Goal: Task Accomplishment & Management: Manage account settings

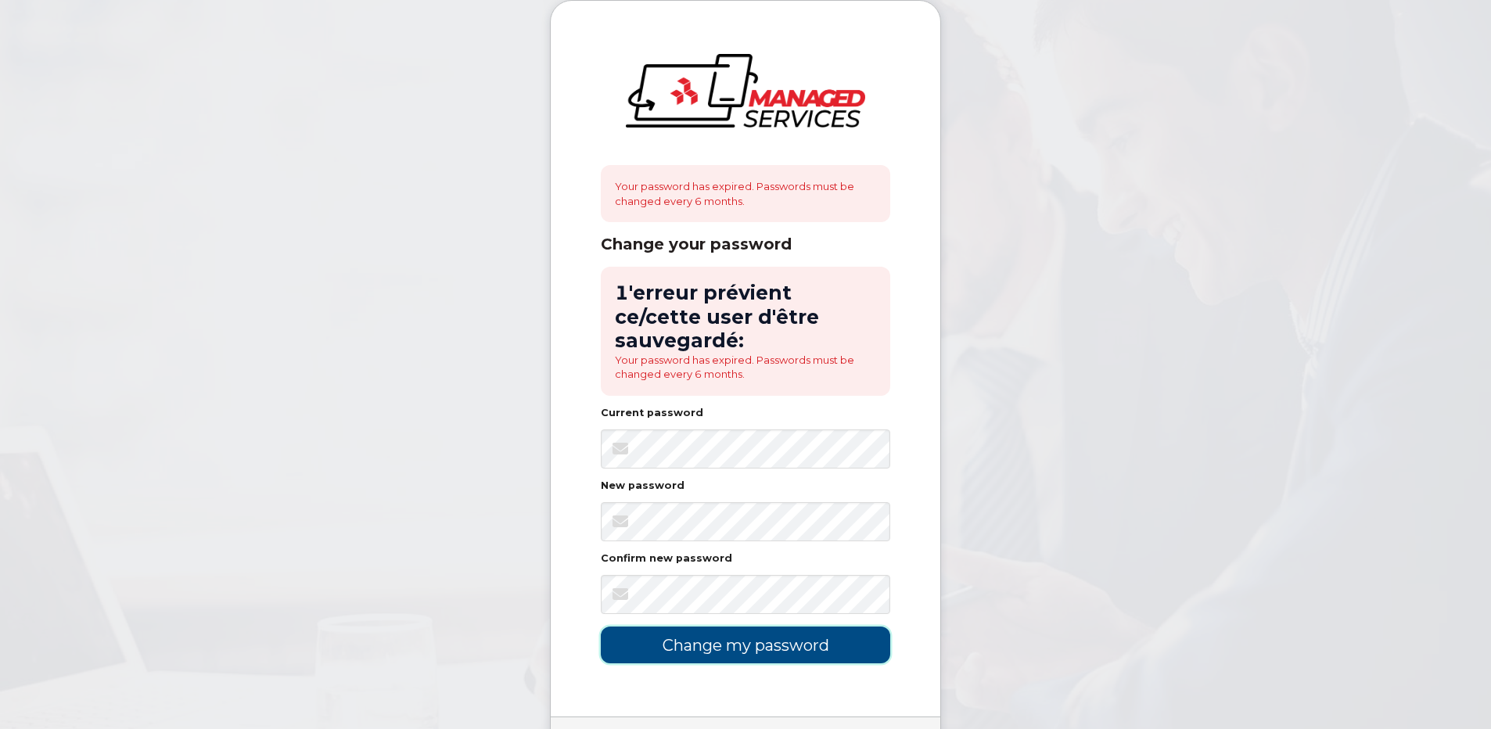
click at [688, 627] on input "Change my password" at bounding box center [746, 645] width 290 height 37
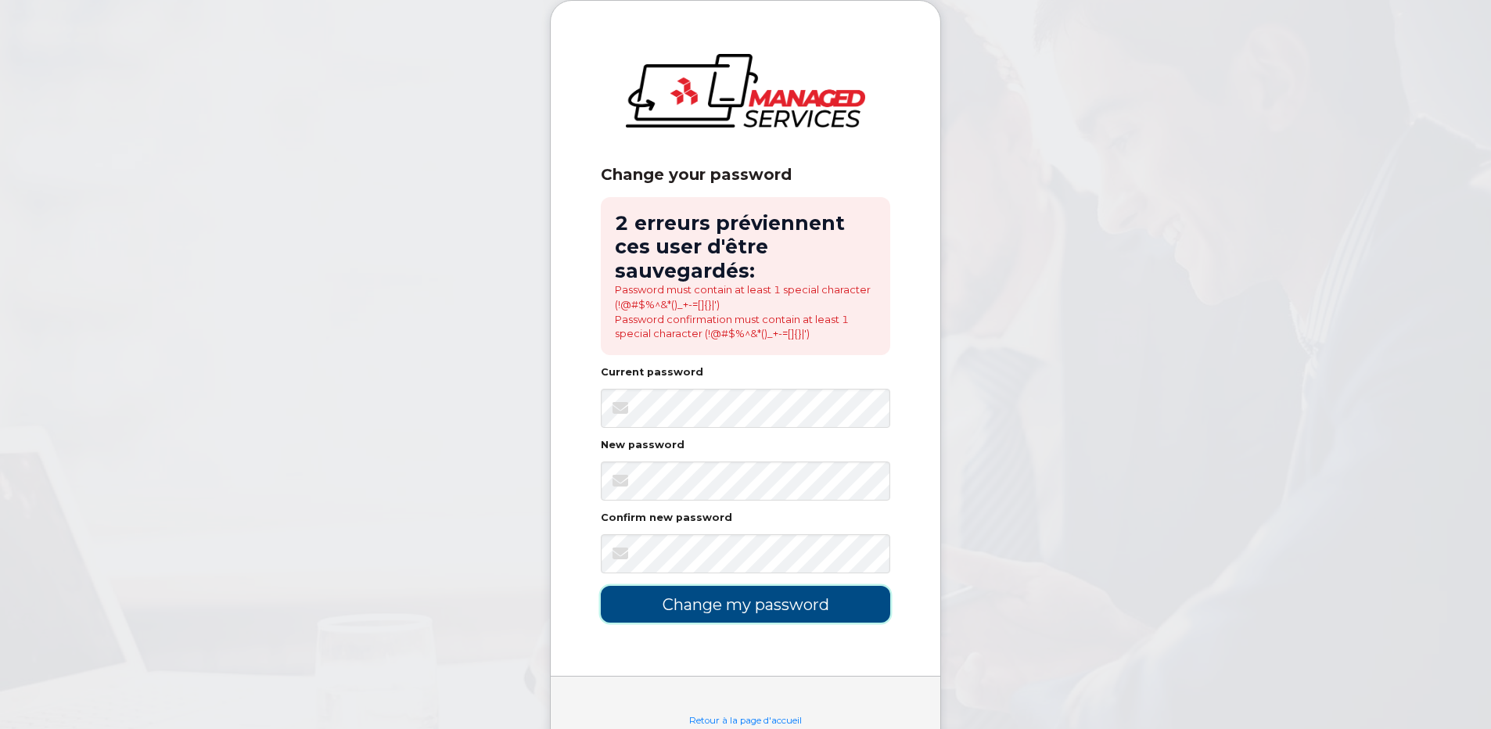
click at [759, 601] on input "Change my password" at bounding box center [746, 604] width 290 height 37
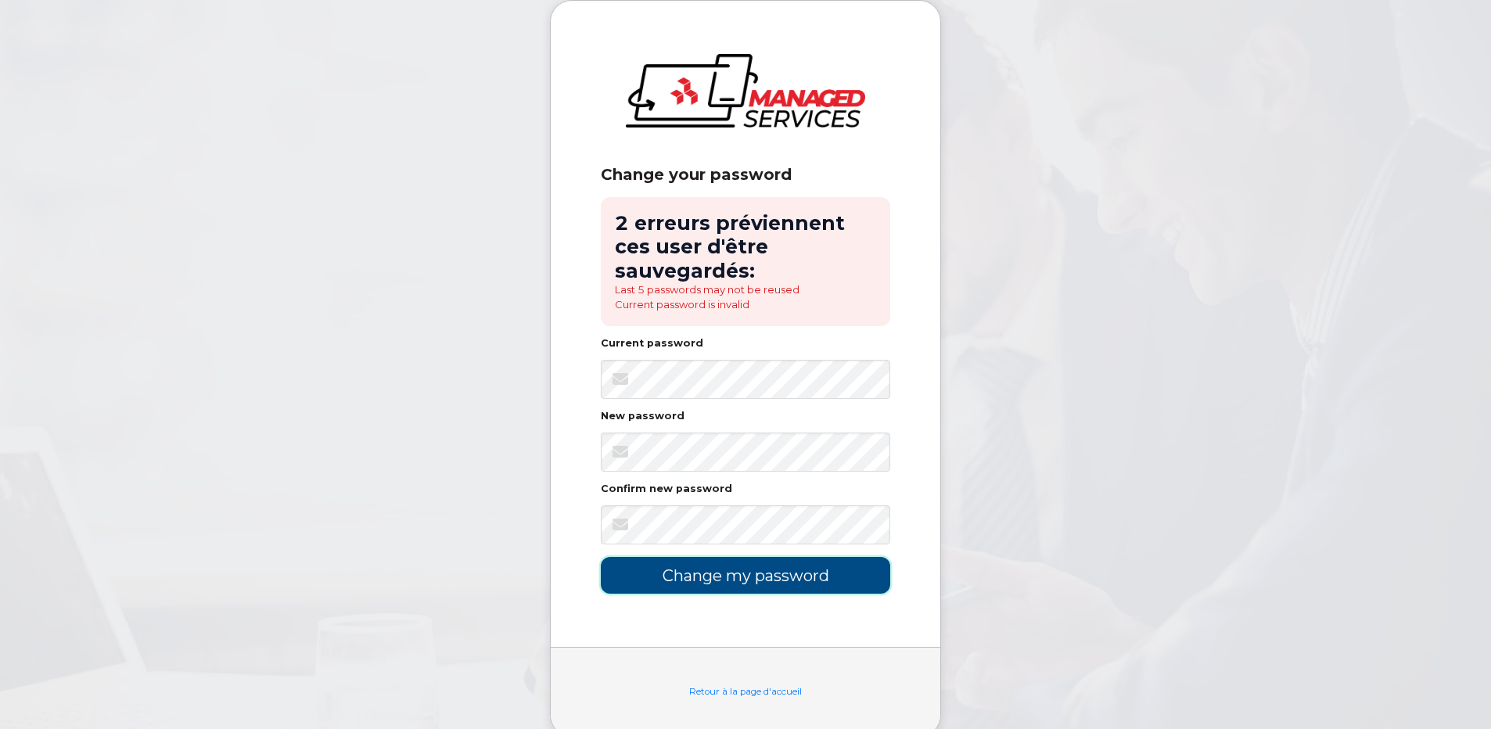
click at [745, 568] on input "Change my password" at bounding box center [746, 575] width 290 height 37
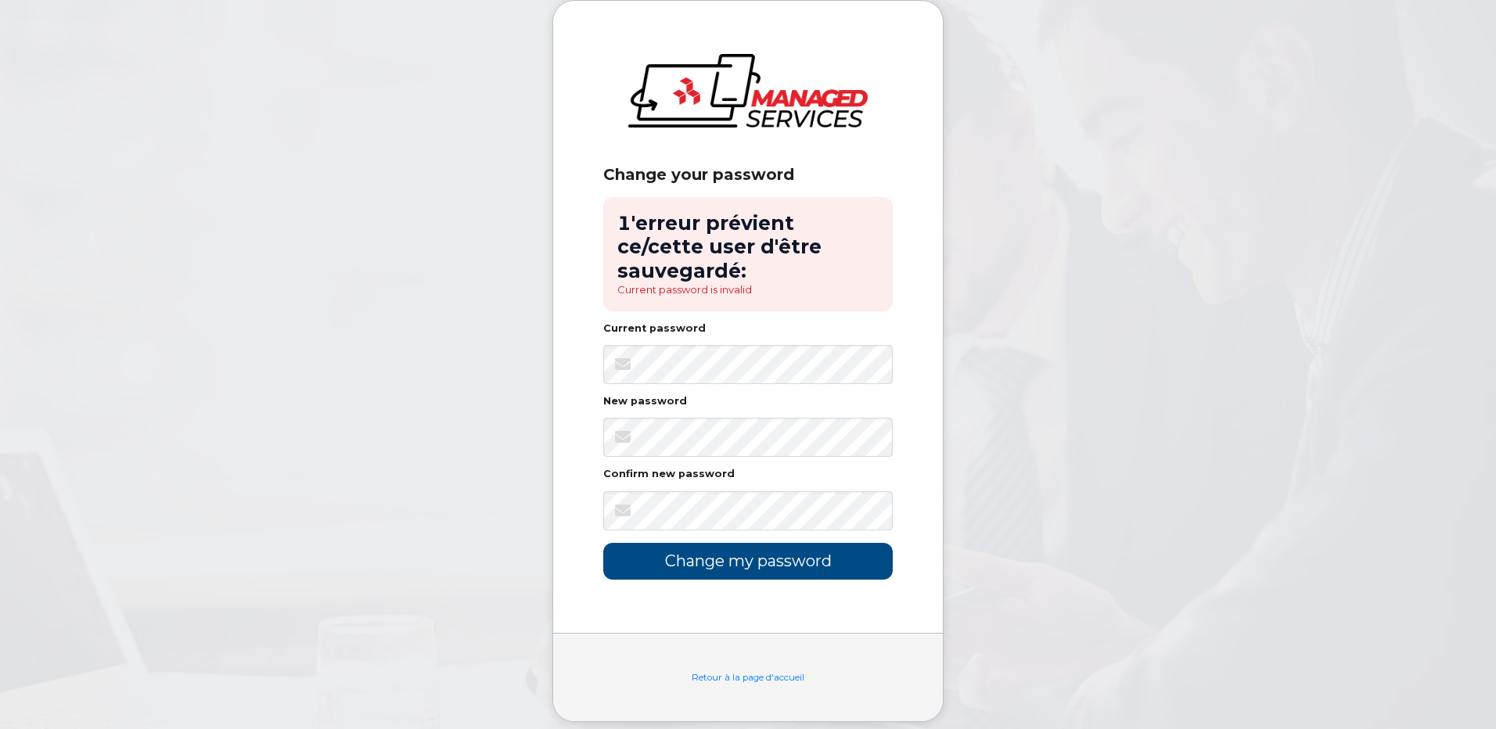
click at [556, 387] on div "Change your password 1'erreur prévient ce/cette user d'être sauvegardé: Current…" at bounding box center [748, 317] width 390 height 632
click at [990, 498] on body "Change your password 1'erreur prévient ce/cette user d'être sauvegardé: Current…" at bounding box center [748, 373] width 1496 height 746
click at [1131, 492] on body "Change your password 1'erreur prévient ce/cette user d'être sauvegardé: Current…" at bounding box center [748, 373] width 1496 height 746
click at [709, 543] on input "Change my password" at bounding box center [748, 561] width 290 height 37
click at [753, 672] on link "Retour à la page d'accueil" at bounding box center [748, 677] width 113 height 11
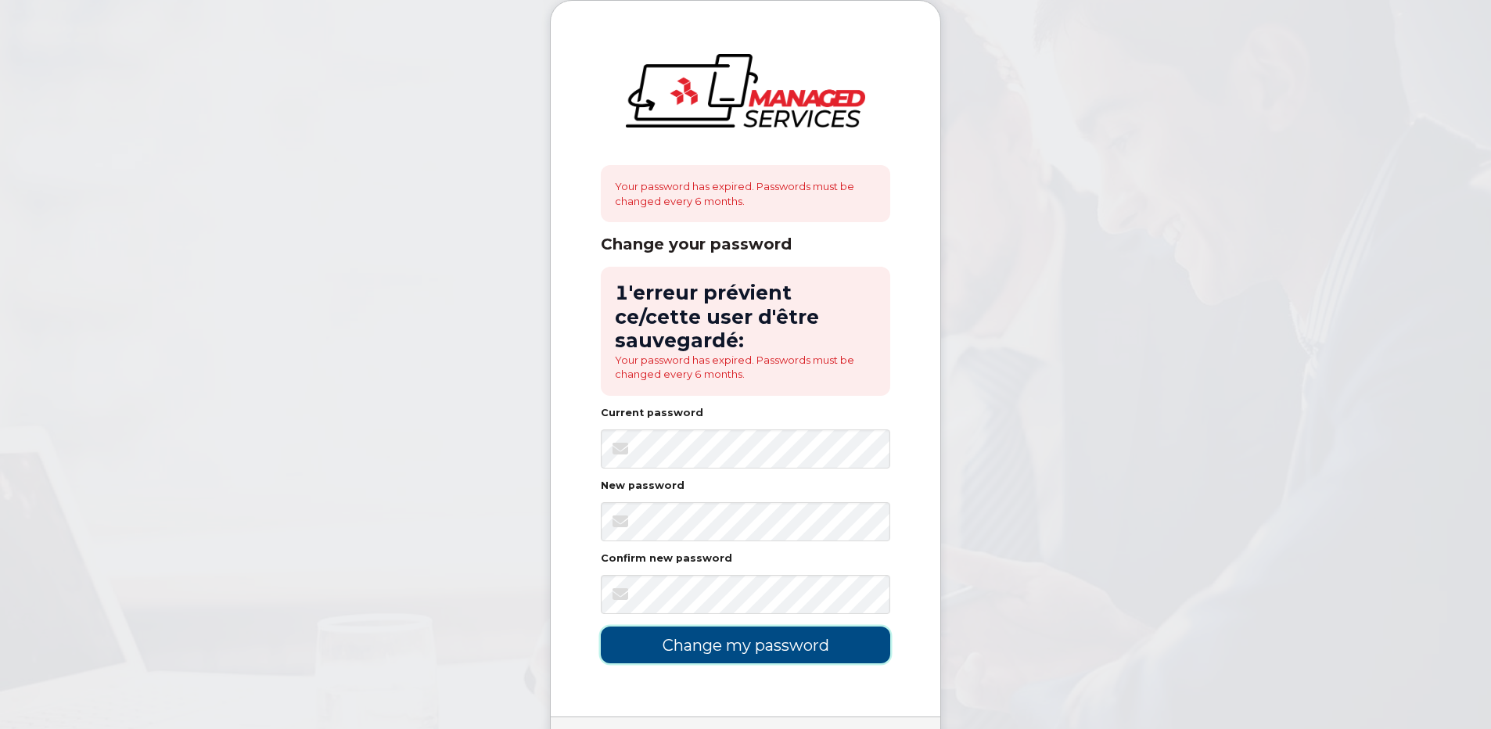
click at [741, 627] on input "Change my password" at bounding box center [746, 645] width 290 height 37
click at [746, 481] on div "New password" at bounding box center [746, 489] width 290 height 16
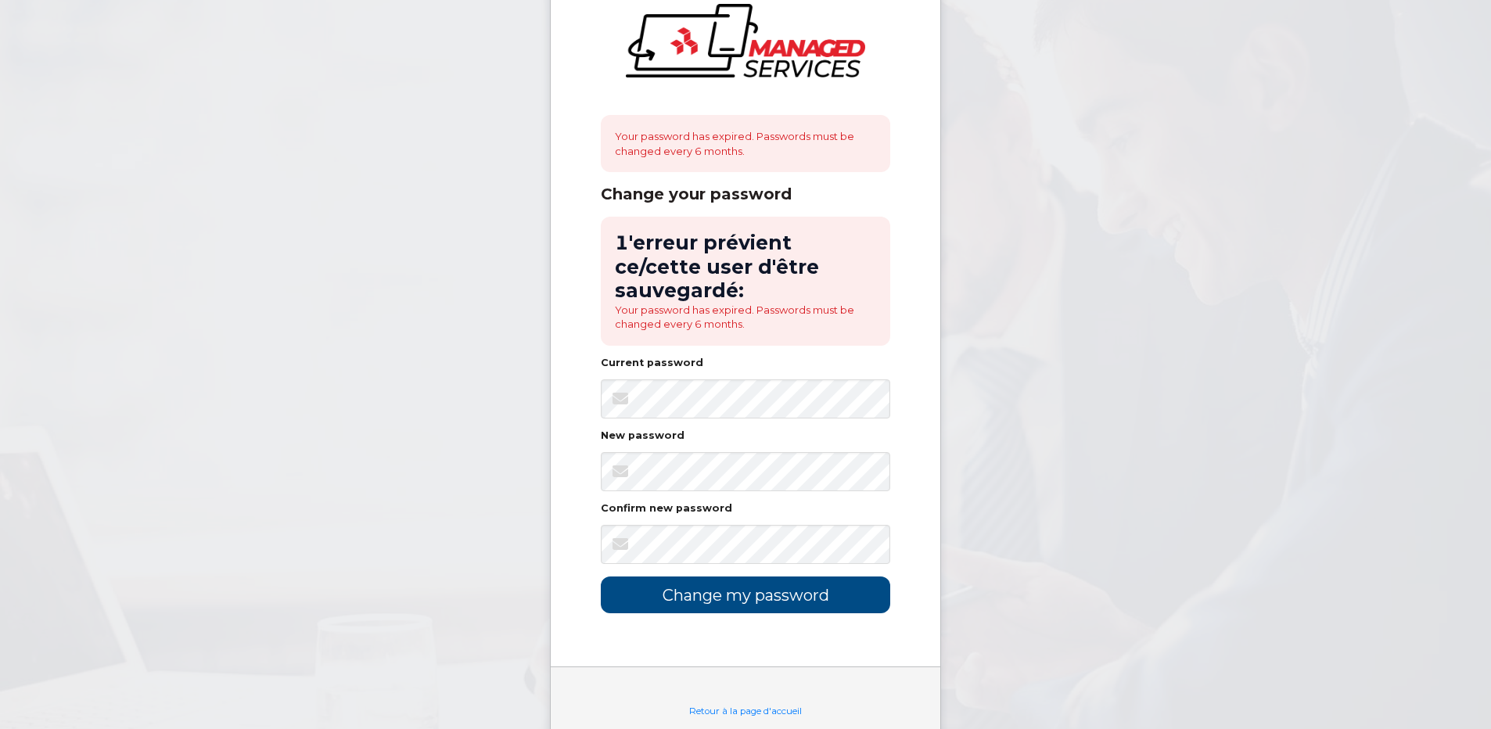
scroll to position [77, 0]
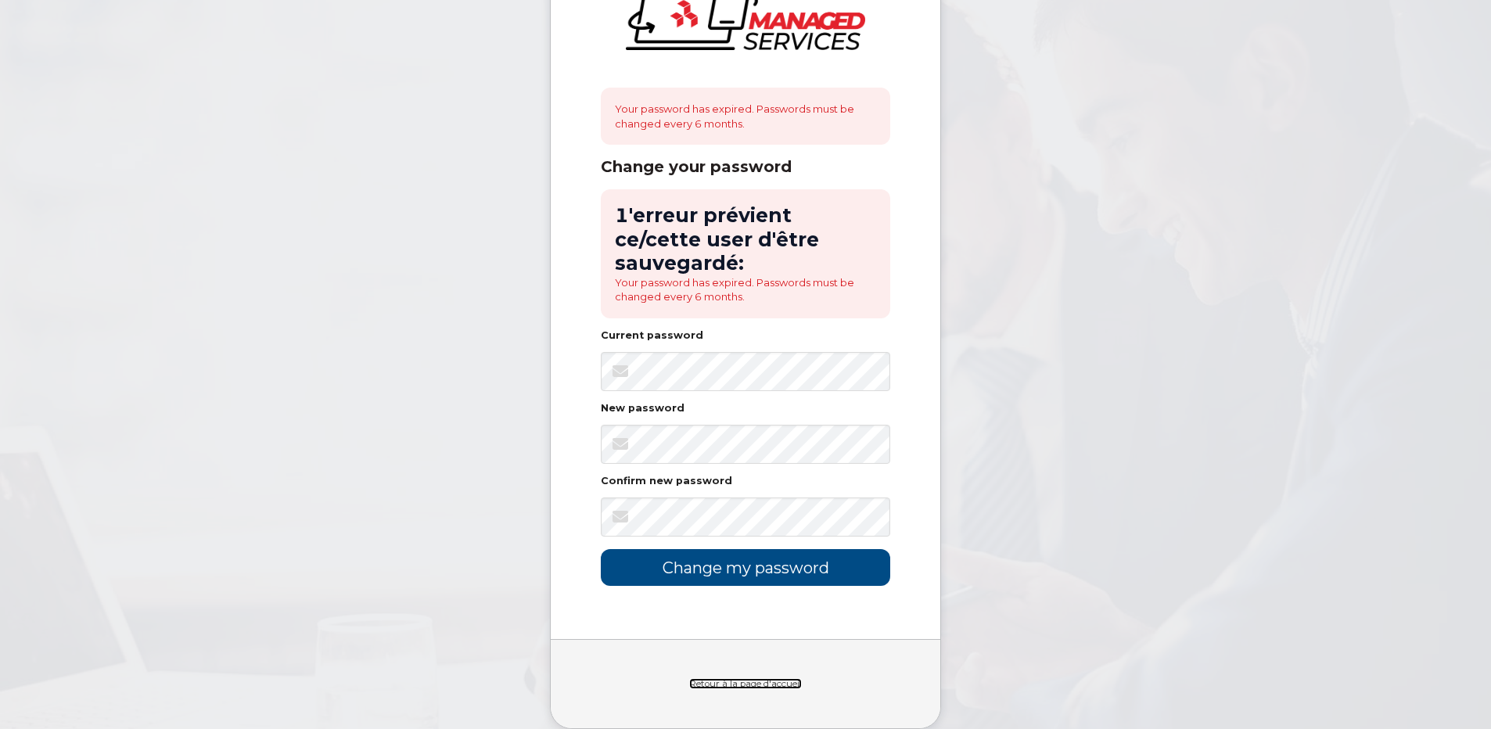
click at [738, 678] on link "Retour à la page d'accueil" at bounding box center [745, 683] width 113 height 11
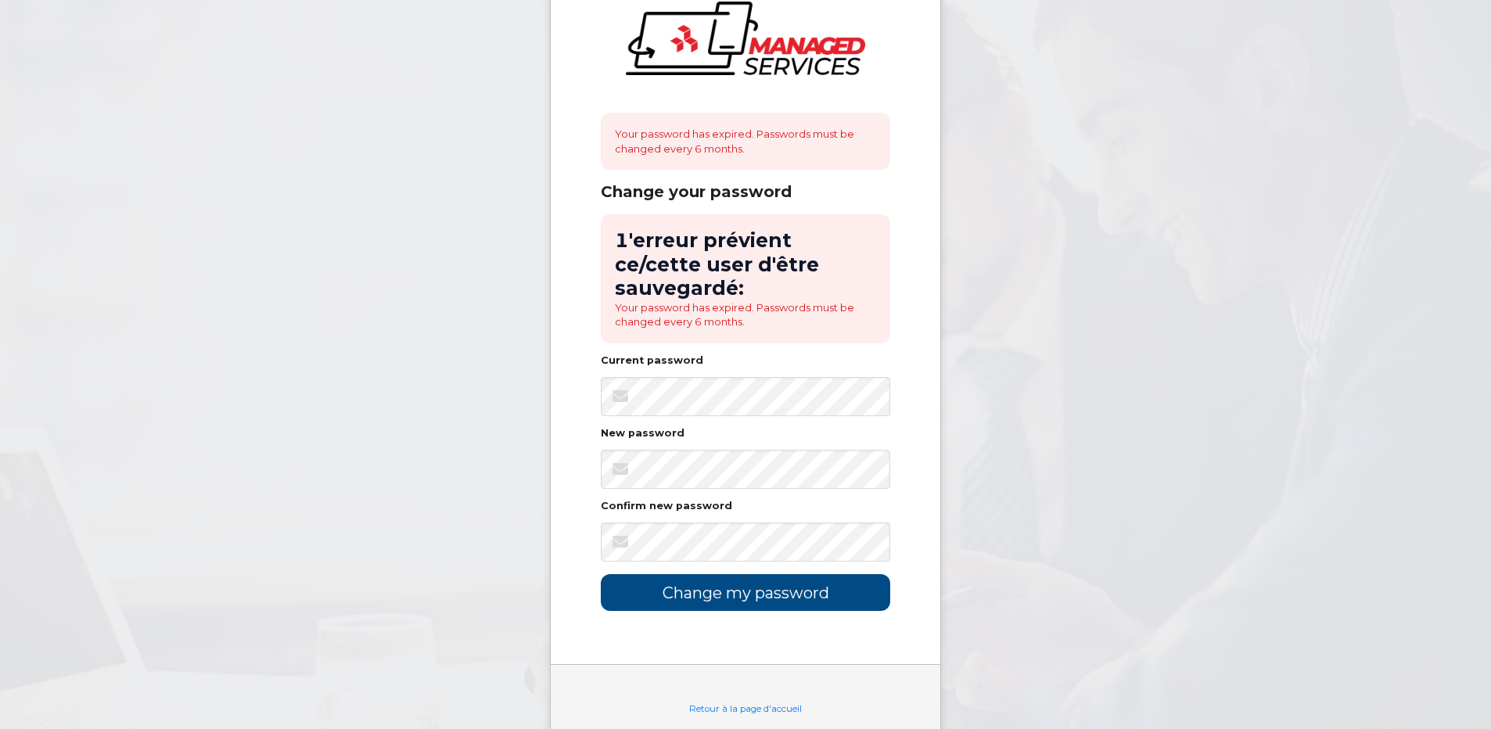
scroll to position [77, 0]
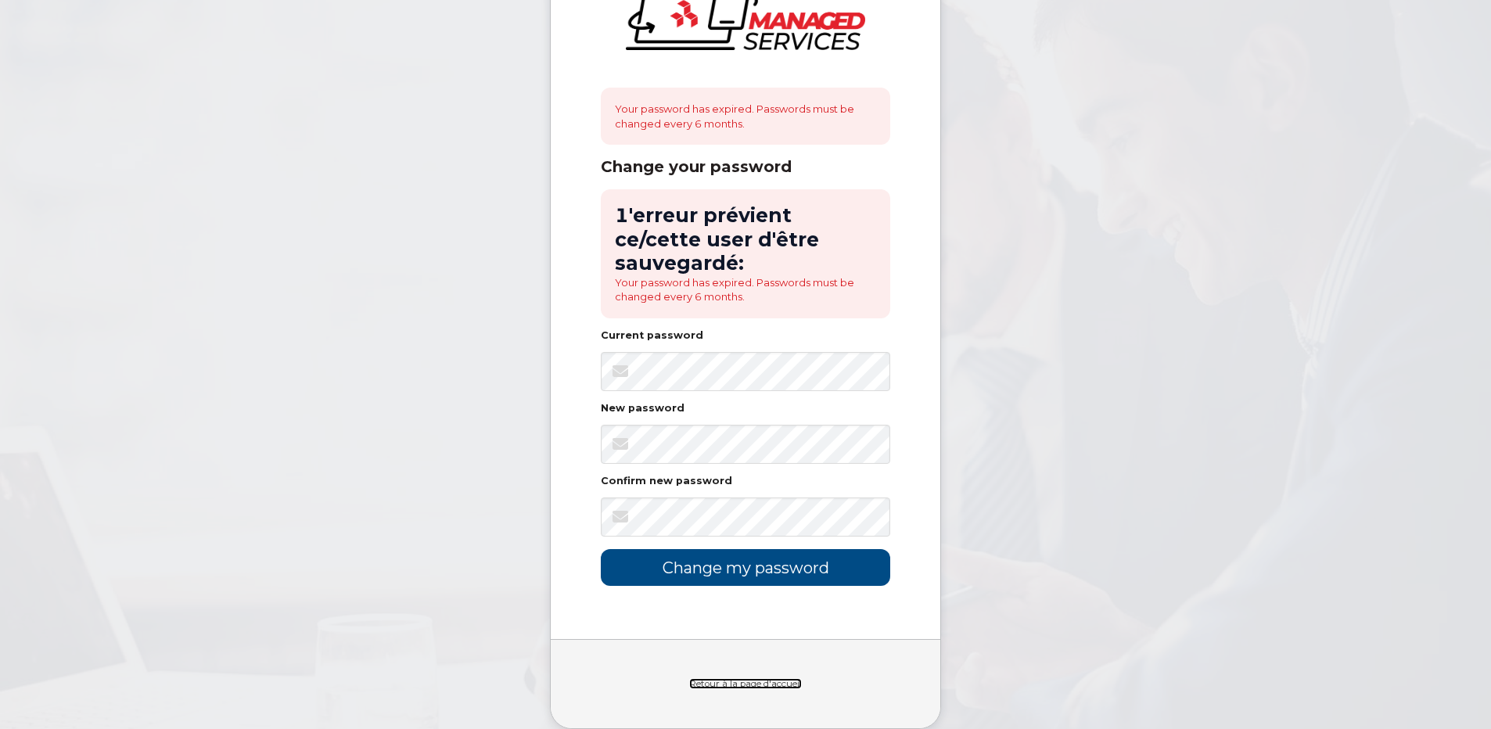
click at [703, 678] on link "Retour à la page d'accueil" at bounding box center [745, 683] width 113 height 11
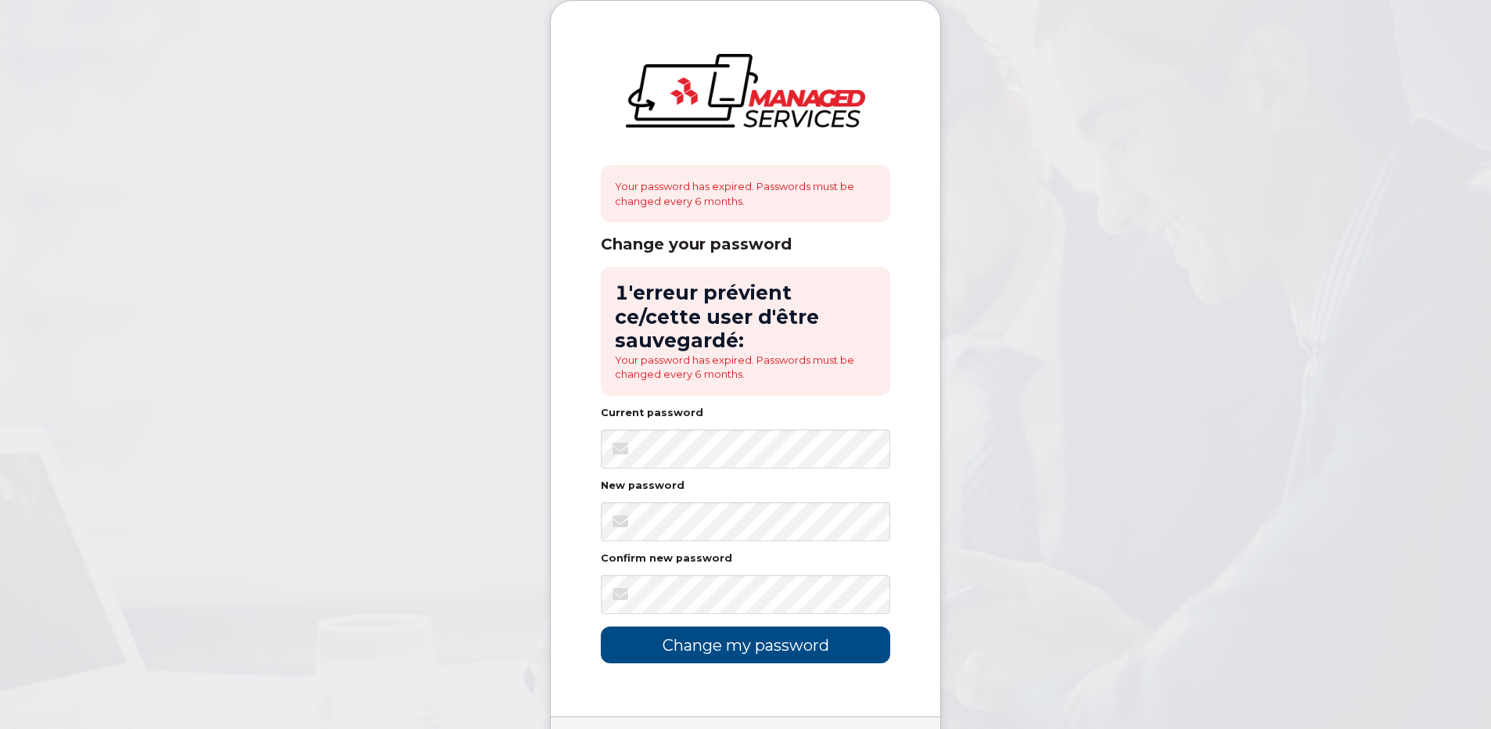
click at [778, 106] on img at bounding box center [745, 91] width 239 height 74
click at [473, 467] on body "Your password has expired. Passwords must be changed every 6 months. Change you…" at bounding box center [745, 415] width 1491 height 830
click at [512, 556] on body "Your password has expired. Passwords must be changed every 6 months. Change you…" at bounding box center [745, 415] width 1491 height 830
drag, startPoint x: 354, startPoint y: 546, endPoint x: 367, endPoint y: 564, distance: 21.9
click at [354, 554] on body "Your password has expired. Passwords must be changed every 6 months. Change you…" at bounding box center [745, 415] width 1491 height 830
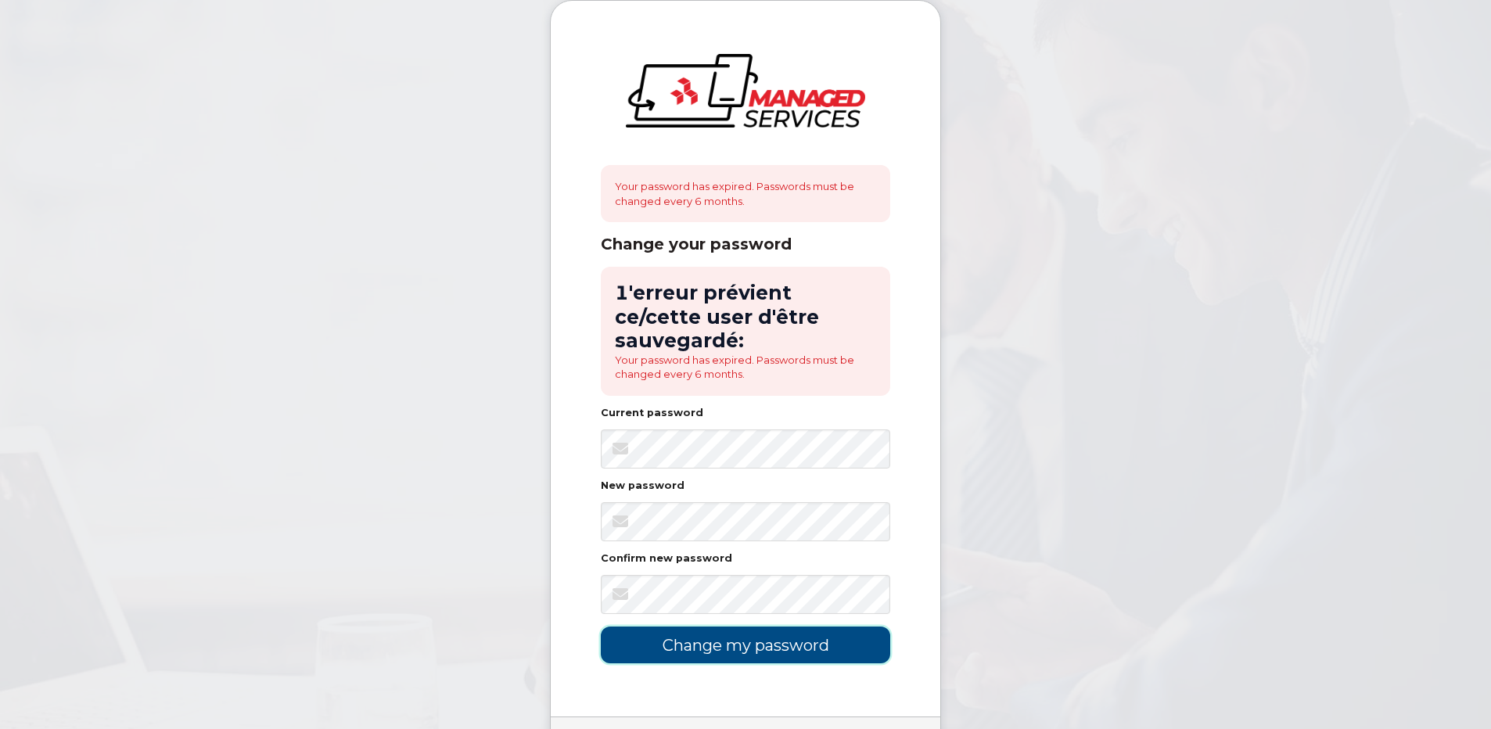
click at [718, 627] on input "Change my password" at bounding box center [746, 645] width 290 height 37
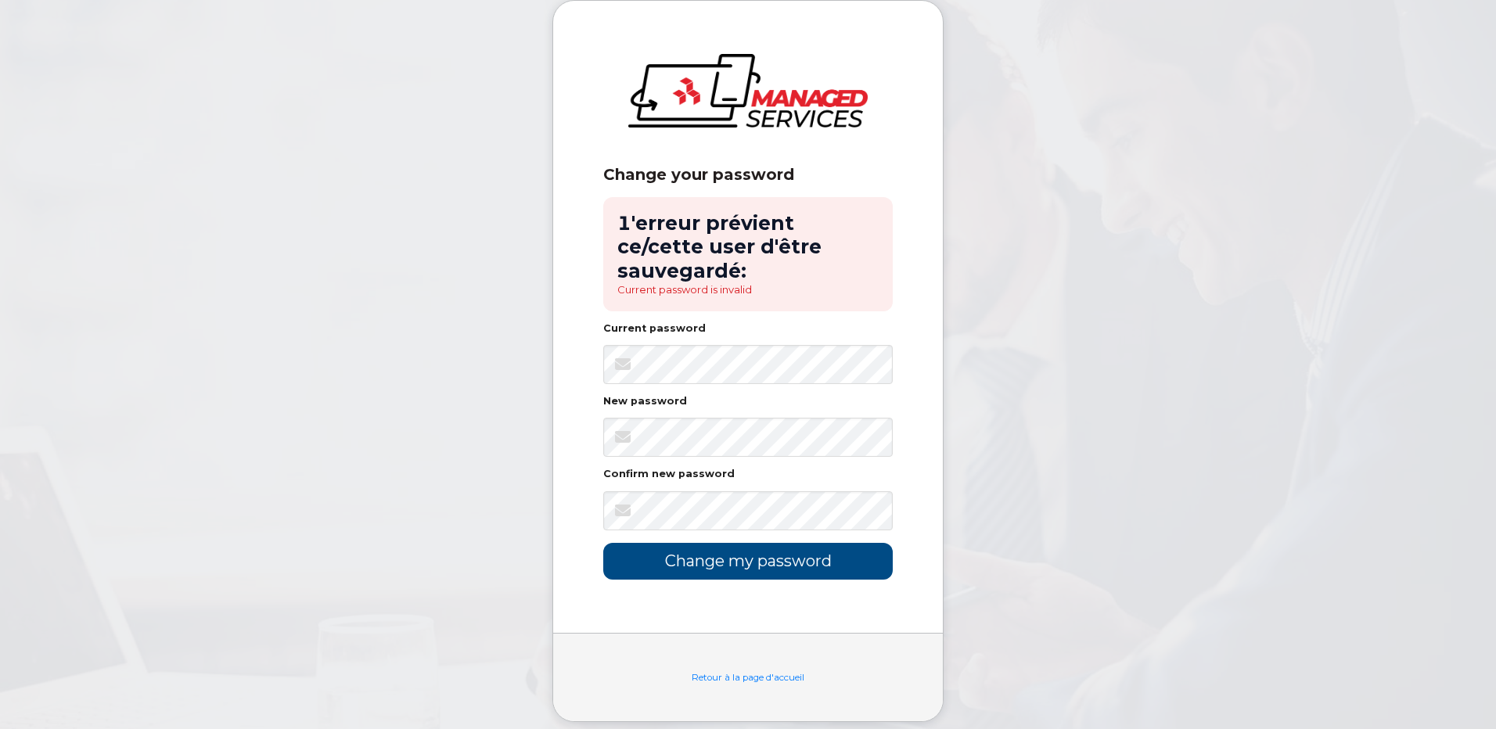
drag, startPoint x: 519, startPoint y: 411, endPoint x: 561, endPoint y: 414, distance: 42.4
click at [521, 411] on body "Change your password 1'erreur prévient ce/cette user d'être sauvegardé: Current…" at bounding box center [748, 373] width 1496 height 746
drag, startPoint x: 513, startPoint y: 427, endPoint x: 575, endPoint y: 422, distance: 62.8
click at [516, 427] on body "Change your password 1'erreur prévient ce/cette user d'être sauvegardé: Current…" at bounding box center [748, 373] width 1496 height 746
drag, startPoint x: 522, startPoint y: 447, endPoint x: 584, endPoint y: 478, distance: 69.3
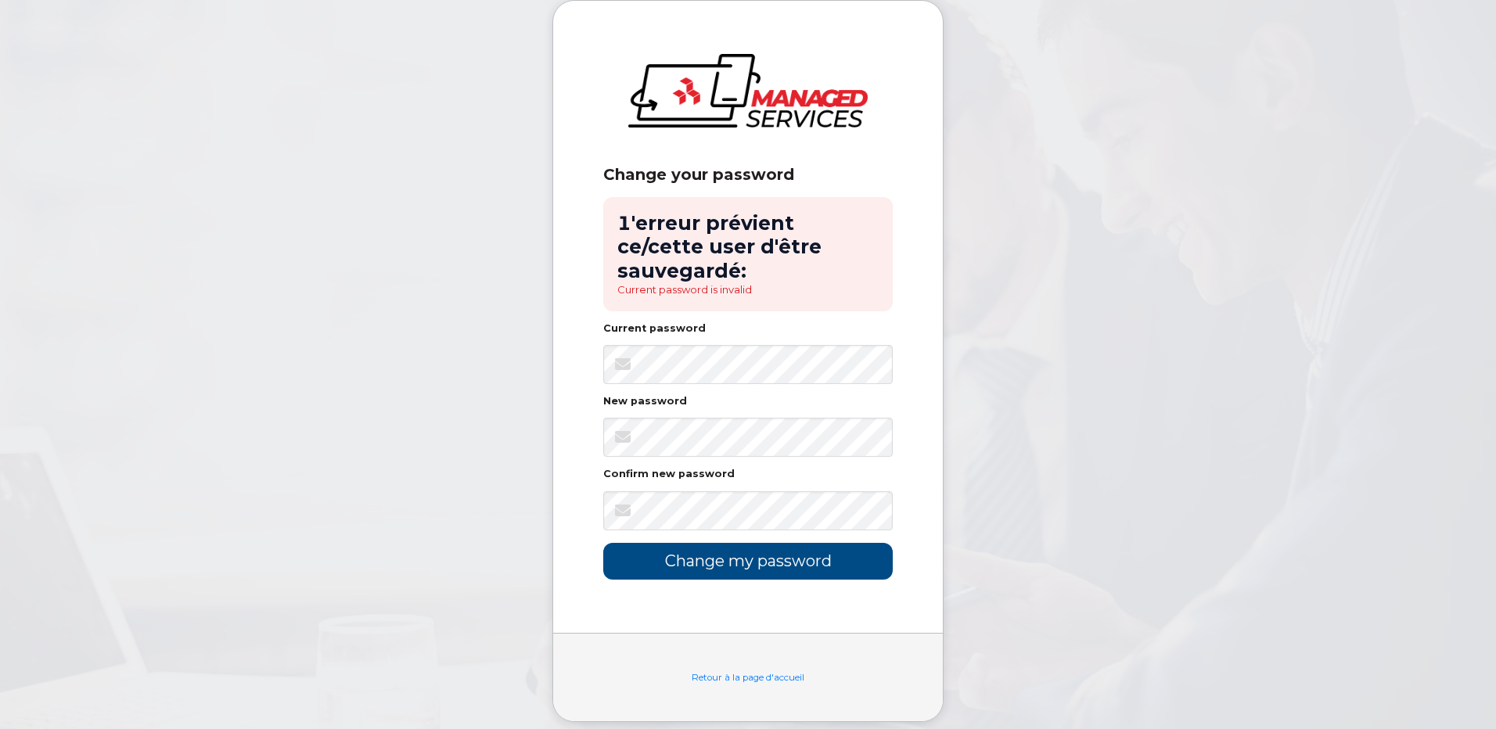
click at [541, 455] on body "Change your password 1'erreur prévient ce/cette user d'être sauvegardé: Current…" at bounding box center [748, 373] width 1496 height 746
drag, startPoint x: 455, startPoint y: 475, endPoint x: 701, endPoint y: 560, distance: 260.1
click at [480, 485] on body "Change your password 1'erreur prévient ce/cette user d'être sauvegardé: Current…" at bounding box center [748, 373] width 1496 height 746
click at [778, 543] on input "Change my password" at bounding box center [748, 561] width 290 height 37
drag, startPoint x: 457, startPoint y: 351, endPoint x: 488, endPoint y: 358, distance: 32.1
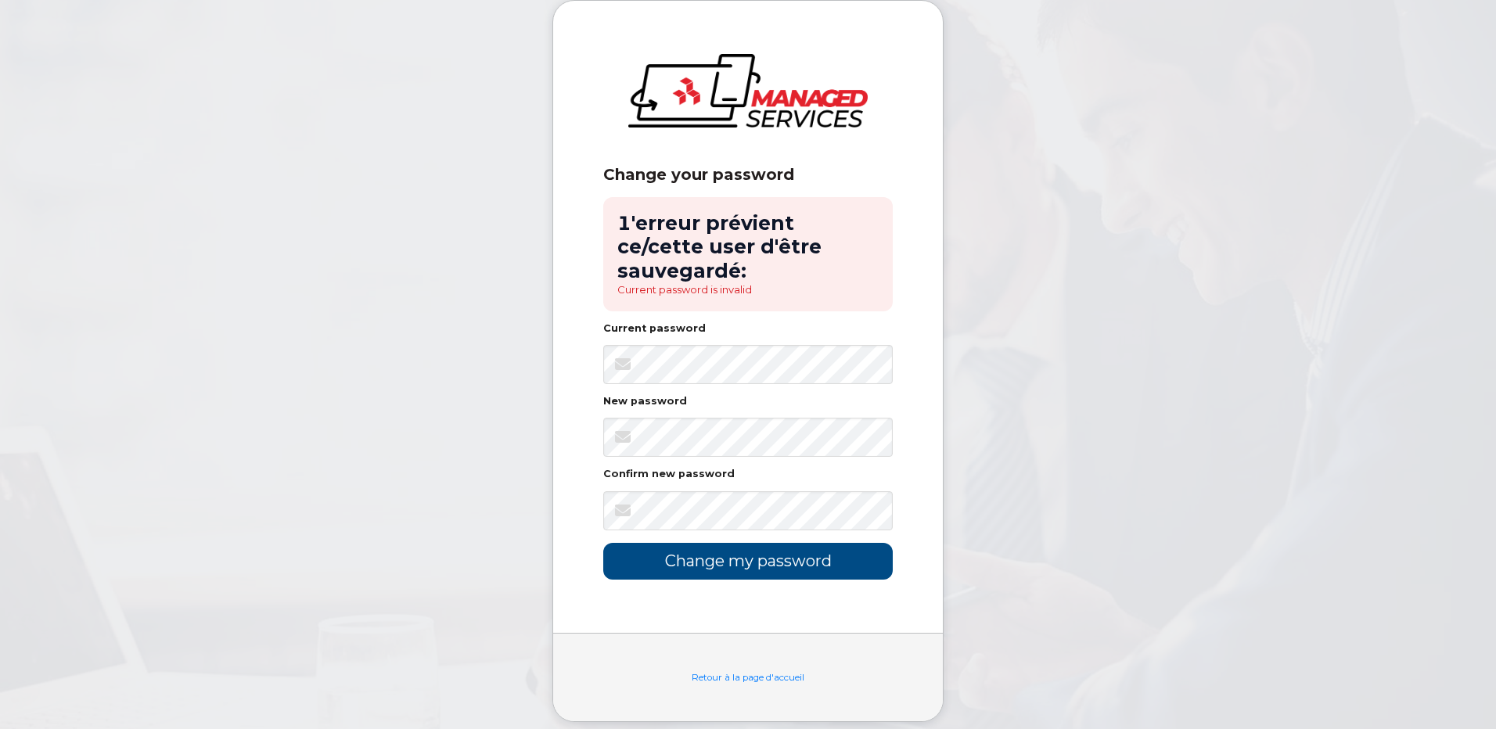
click at [462, 353] on body "Change your password 1'erreur prévient ce/cette user d'être sauvegardé: Current…" at bounding box center [748, 373] width 1496 height 746
drag, startPoint x: 462, startPoint y: 465, endPoint x: 597, endPoint y: 500, distance: 139.9
click at [476, 471] on body "Change your password 1'erreur prévient ce/cette user d'être sauvegardé: Current…" at bounding box center [748, 373] width 1496 height 746
click at [560, 496] on div "Change your password 1'erreur prévient ce/cette user d'être sauvegardé: Current…" at bounding box center [748, 317] width 390 height 632
click at [750, 543] on input "Change my password" at bounding box center [748, 561] width 290 height 37
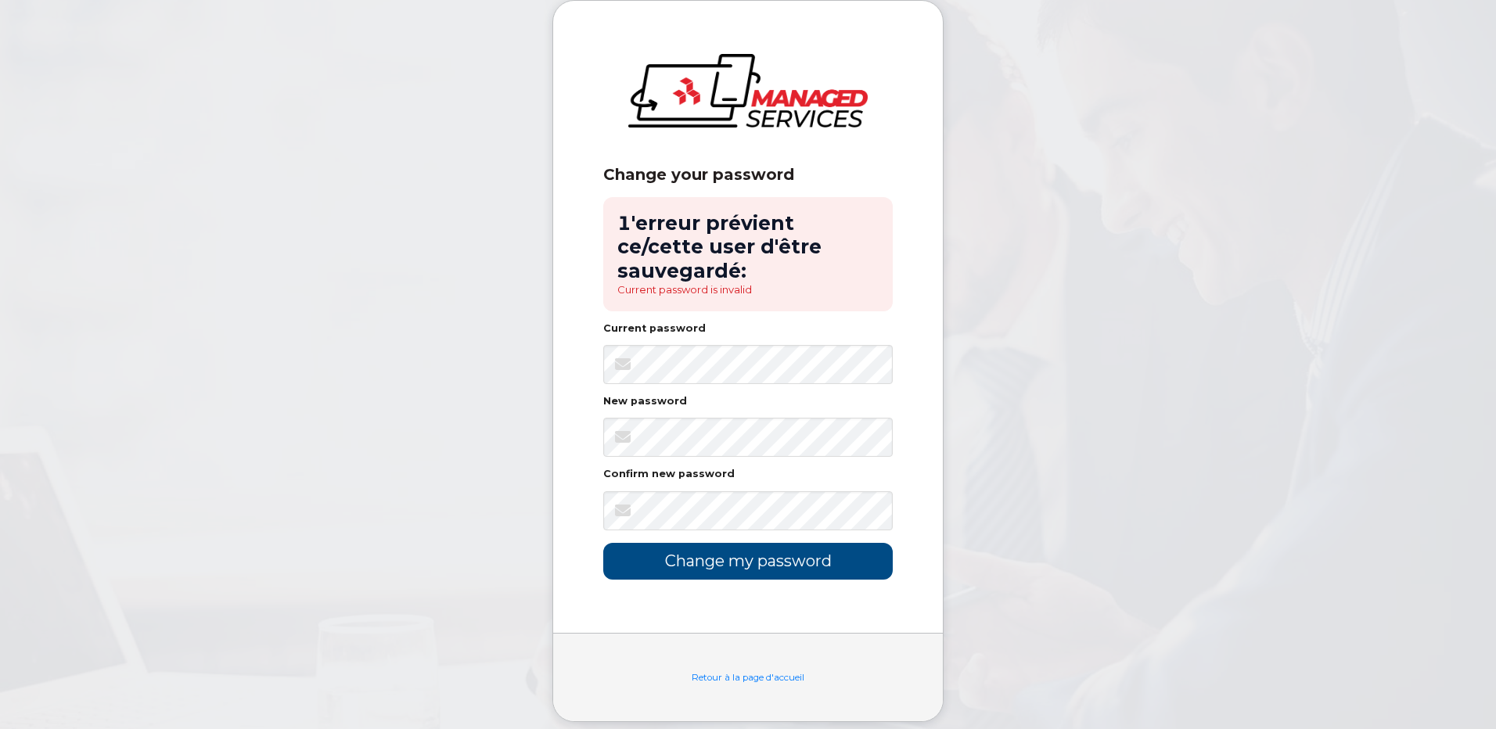
drag, startPoint x: 479, startPoint y: 365, endPoint x: 620, endPoint y: 389, distance: 143.6
click at [505, 376] on body "Change your password 1'erreur prévient ce/cette user d'être sauvegardé: Current…" at bounding box center [748, 373] width 1496 height 746
click at [548, 399] on body "Change your password 1'erreur prévient ce/cette user d'être sauvegardé: Current…" at bounding box center [748, 373] width 1496 height 746
drag, startPoint x: 532, startPoint y: 423, endPoint x: 589, endPoint y: 455, distance: 65.1
click at [532, 423] on body "Change your password 1'erreur prévient ce/cette user d'être sauvegardé: Current…" at bounding box center [748, 373] width 1496 height 746
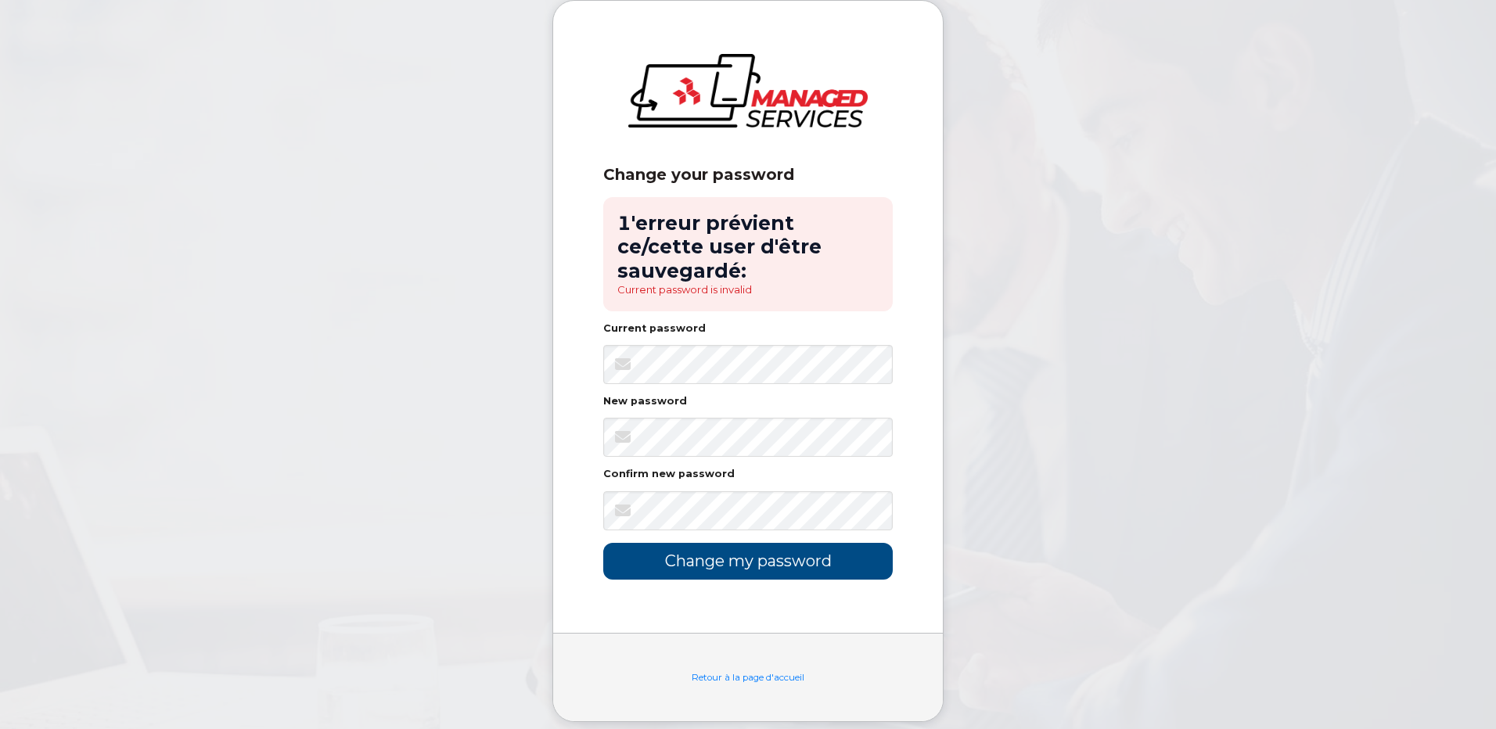
drag, startPoint x: 458, startPoint y: 513, endPoint x: 495, endPoint y: 526, distance: 39.1
click at [470, 515] on body "Change your password 1'erreur prévient ce/cette user d'être sauvegardé: Current…" at bounding box center [748, 373] width 1496 height 746
click at [703, 543] on input "Change my password" at bounding box center [748, 561] width 290 height 37
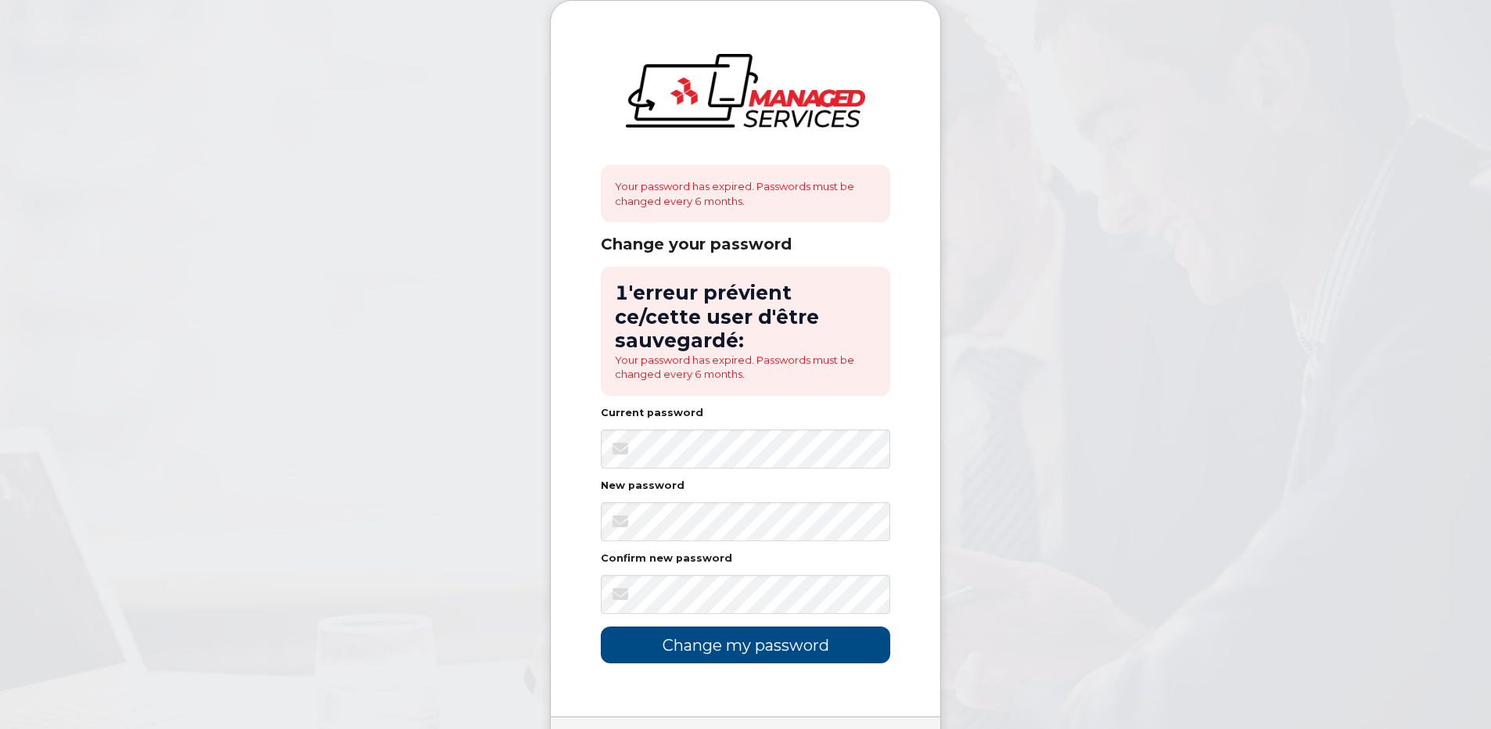
click at [510, 446] on body "Your password has expired. Passwords must be changed every 6 months. Change you…" at bounding box center [745, 415] width 1491 height 830
click at [755, 628] on input "Change my password" at bounding box center [746, 645] width 290 height 37
click at [746, 481] on div "New password" at bounding box center [746, 489] width 290 height 16
click at [497, 480] on body "Your password has expired. Passwords must be changed every 6 months. Change you…" at bounding box center [745, 415] width 1491 height 830
click at [465, 480] on body "Your password has expired. Passwords must be changed every 6 months. Change you…" at bounding box center [745, 415] width 1491 height 830
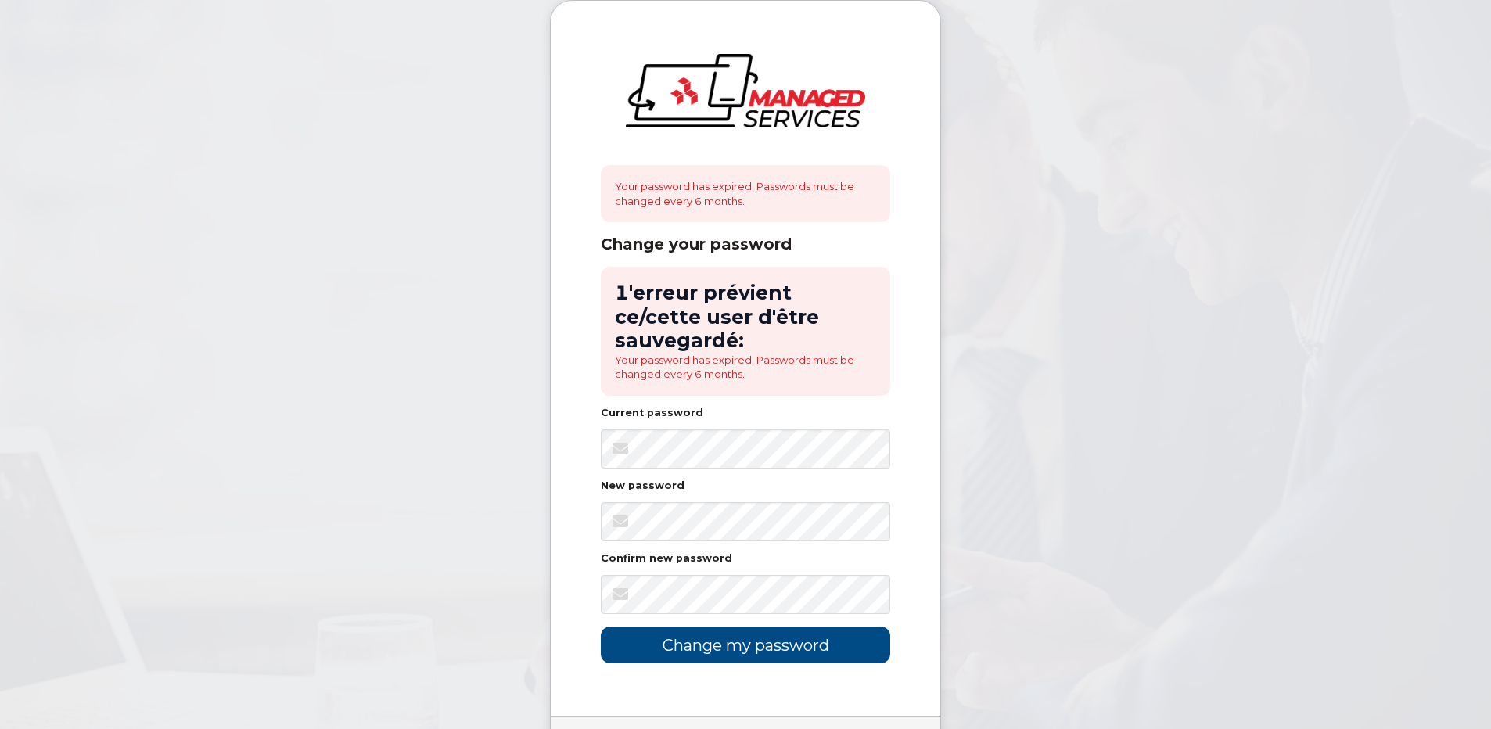
click at [529, 545] on body "Your password has expired. Passwords must be changed every 6 months. Change you…" at bounding box center [745, 415] width 1491 height 830
click at [774, 627] on input "Change my password" at bounding box center [746, 645] width 290 height 37
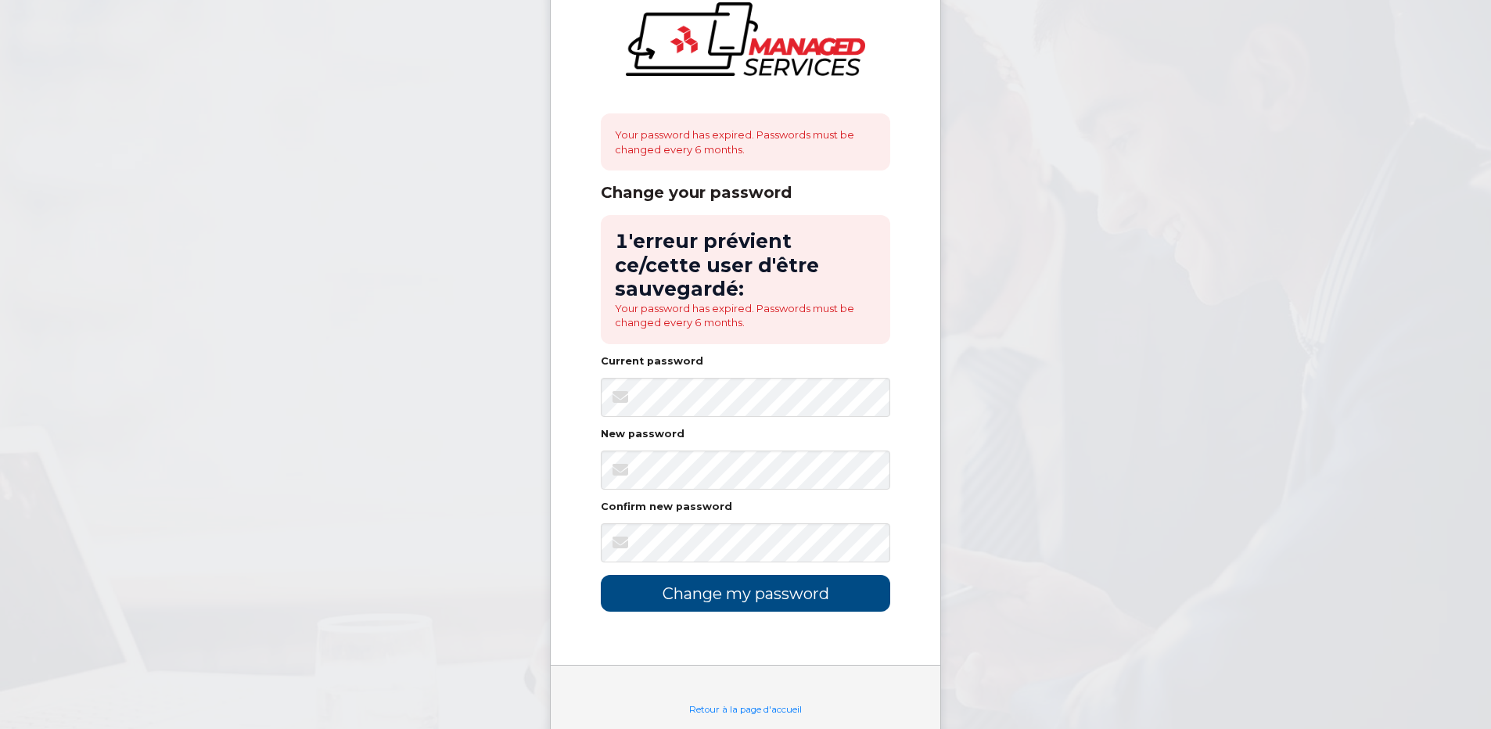
scroll to position [77, 0]
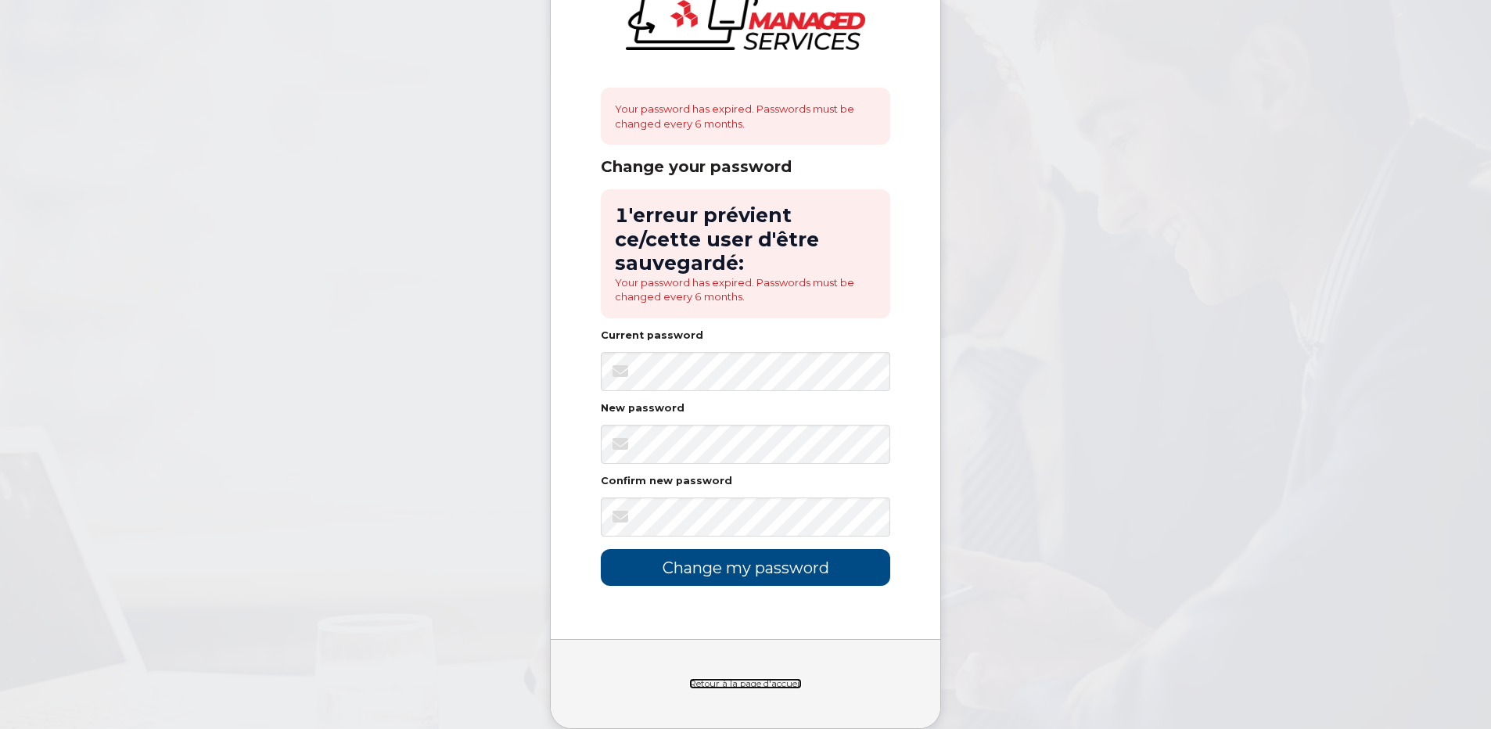
click at [770, 678] on link "Retour à la page d'accueil" at bounding box center [745, 683] width 113 height 11
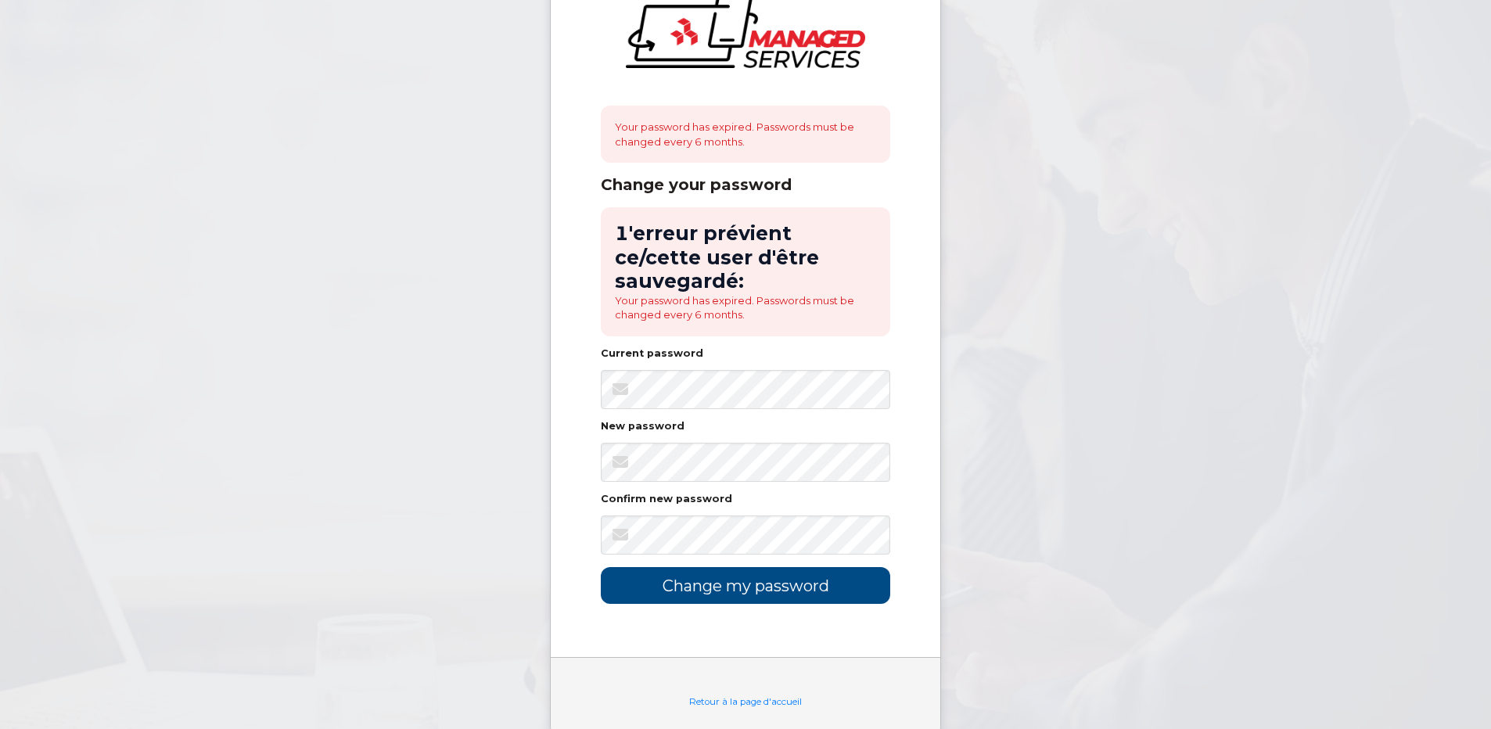
scroll to position [77, 0]
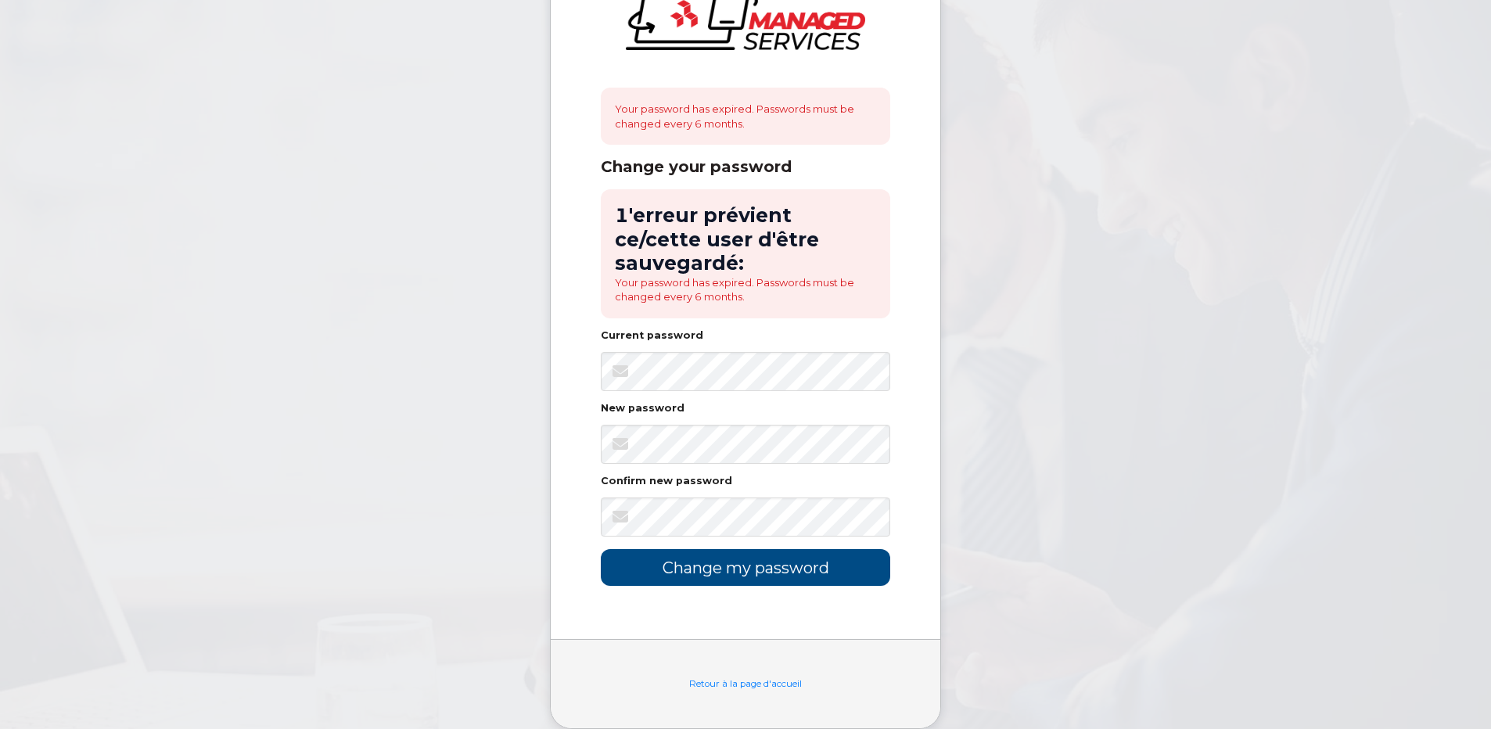
click at [379, 369] on body "Your password has expired. Passwords must be changed every 6 months. Change you…" at bounding box center [745, 338] width 1491 height 830
click at [414, 412] on body "Your password has expired. Passwords must be changed every 6 months. Change you…" at bounding box center [745, 338] width 1491 height 830
click at [480, 478] on body "Your password has expired. Passwords must be changed every 6 months. Change you…" at bounding box center [745, 338] width 1491 height 830
click at [711, 549] on input "Change my password" at bounding box center [746, 567] width 290 height 37
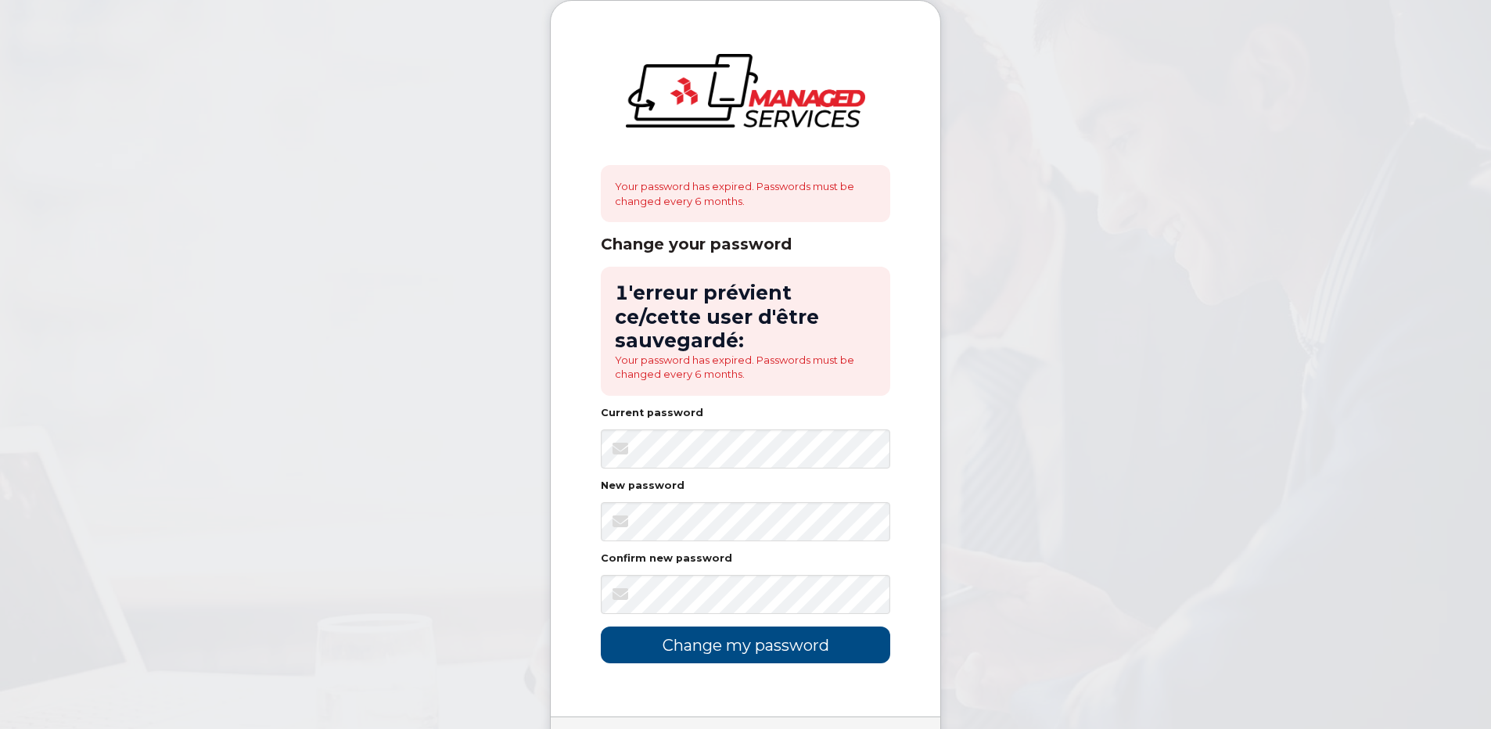
click at [714, 178] on div "Your password has expired. Passwords must be changed every 6 months." at bounding box center [746, 193] width 290 height 57
click at [718, 186] on div "Your password has expired. Passwords must be changed every 6 months." at bounding box center [746, 193] width 290 height 57
click at [703, 207] on div "Your password has expired. Passwords must be changed every 6 months." at bounding box center [746, 193] width 290 height 57
click at [692, 299] on h2 "1'erreur prévient ce/cette user d'être sauvegardé:" at bounding box center [745, 316] width 261 height 71
click at [763, 353] on li "Your password has expired. Passwords must be changed every 6 months." at bounding box center [745, 367] width 261 height 29
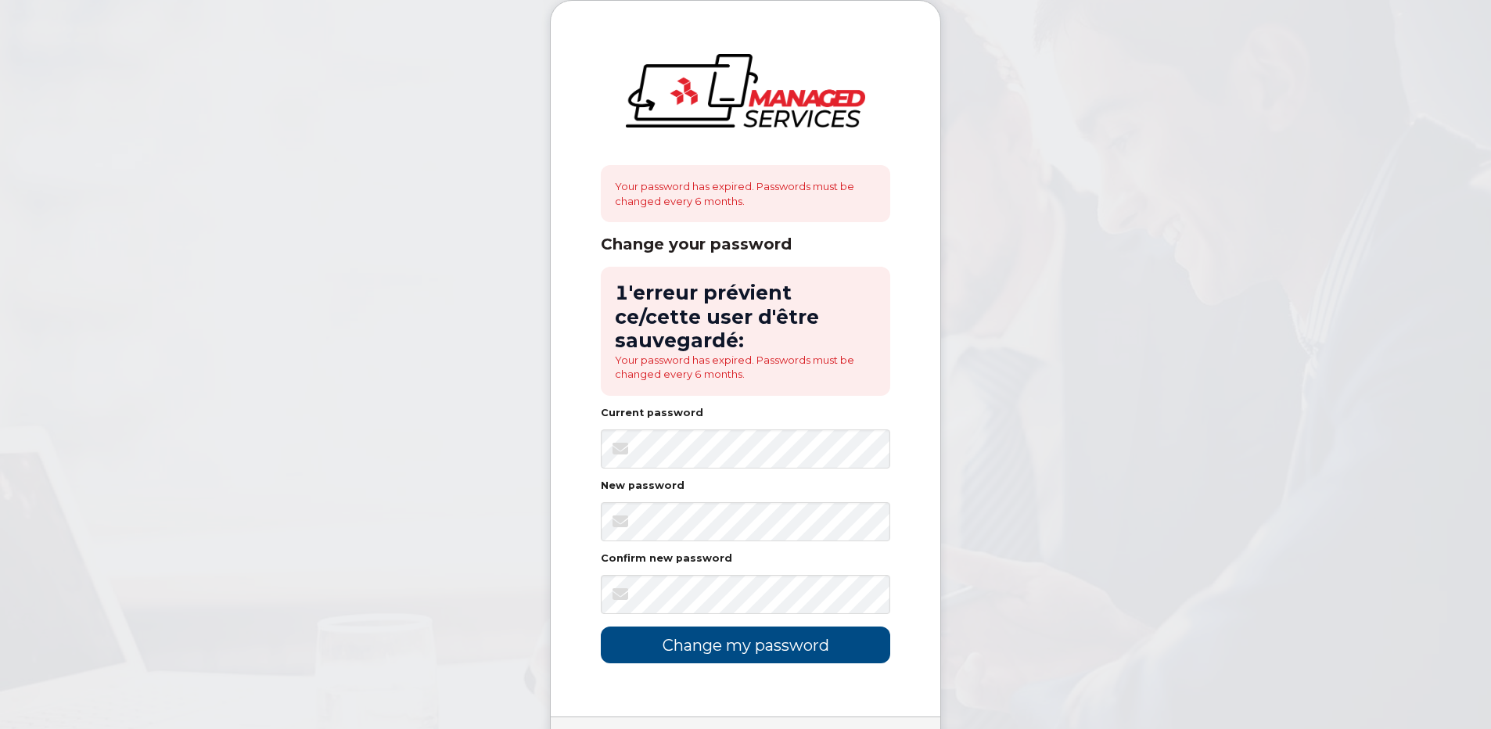
click at [700, 357] on li "Your password has expired. Passwords must be changed every 6 months." at bounding box center [745, 367] width 261 height 29
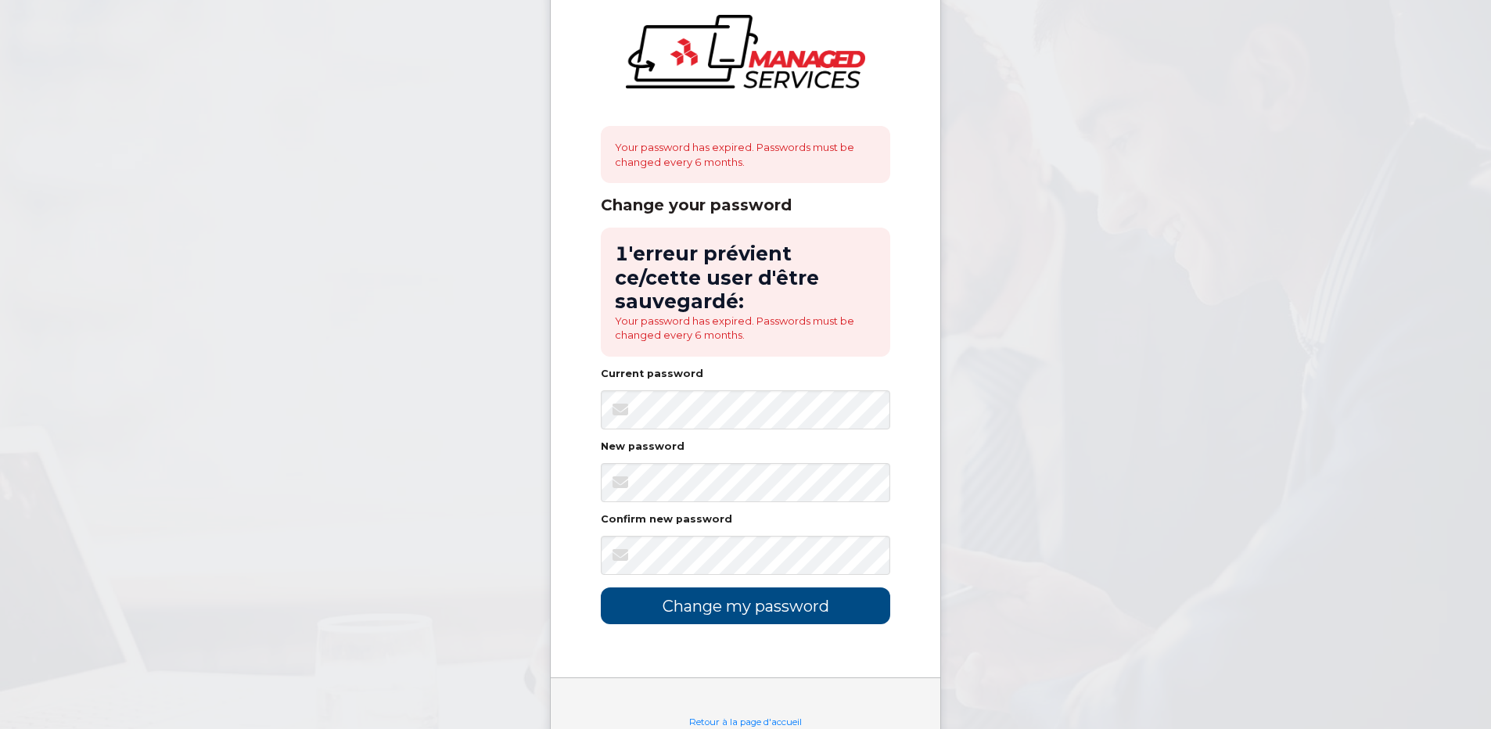
scroll to position [77, 0]
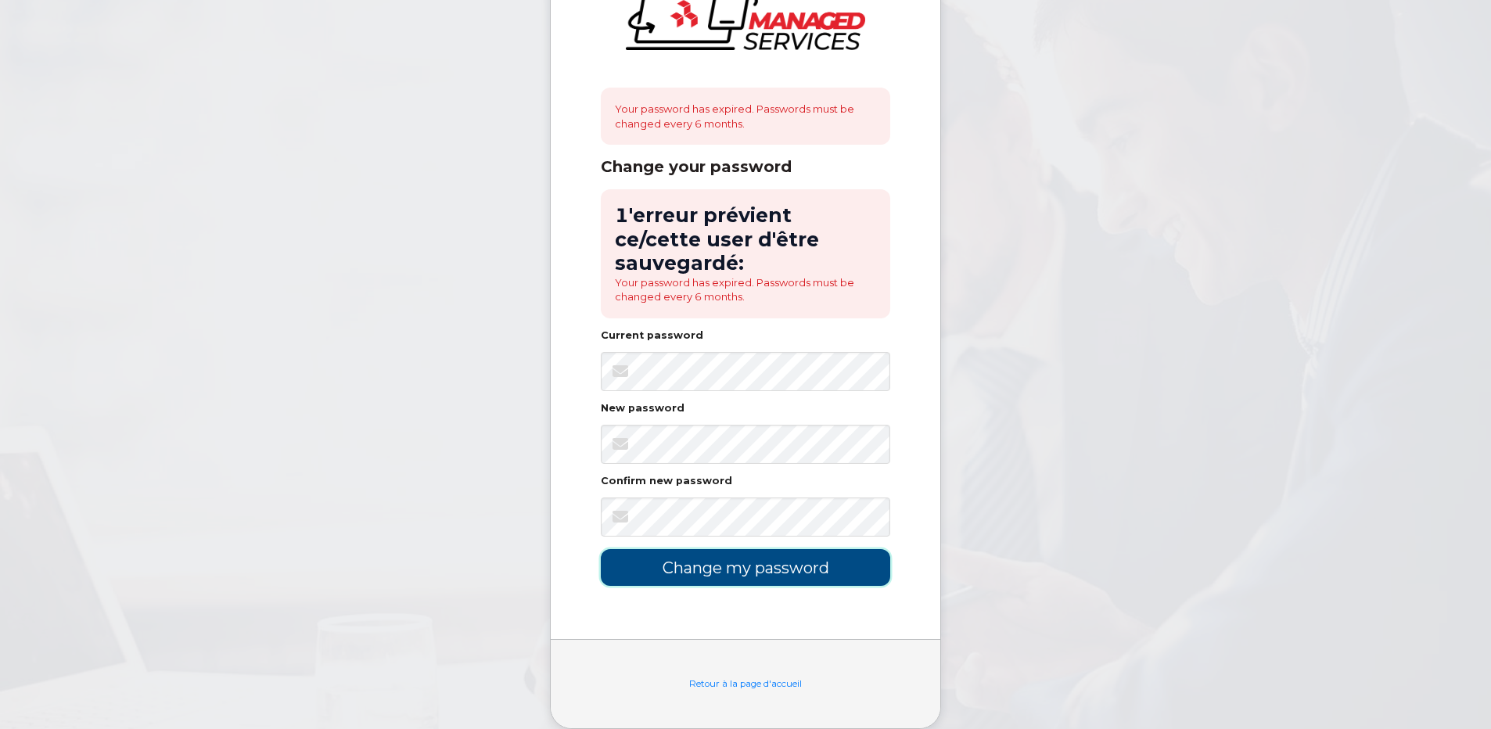
click at [798, 549] on input "Change my password" at bounding box center [746, 567] width 290 height 37
click at [1047, 398] on body "Your password has expired. Passwords must be changed every 6 months. Change you…" at bounding box center [745, 338] width 1491 height 830
click at [746, 678] on link "Retour à la page d'accueil" at bounding box center [745, 683] width 113 height 11
